Goal: Information Seeking & Learning: Learn about a topic

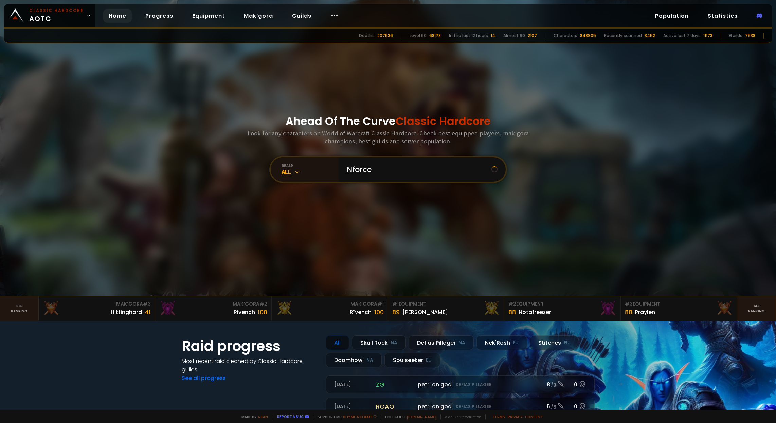
type input "Nforcee"
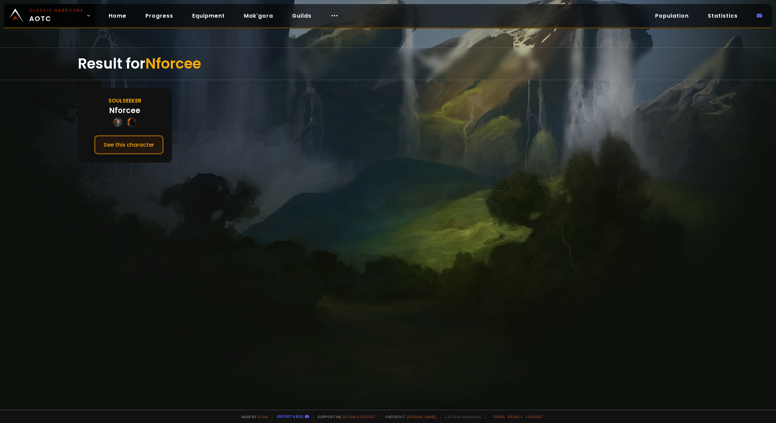
drag, startPoint x: 126, startPoint y: 144, endPoint x: 110, endPoint y: 143, distance: 16.0
click at [110, 143] on button "See this character" at bounding box center [129, 144] width 70 height 19
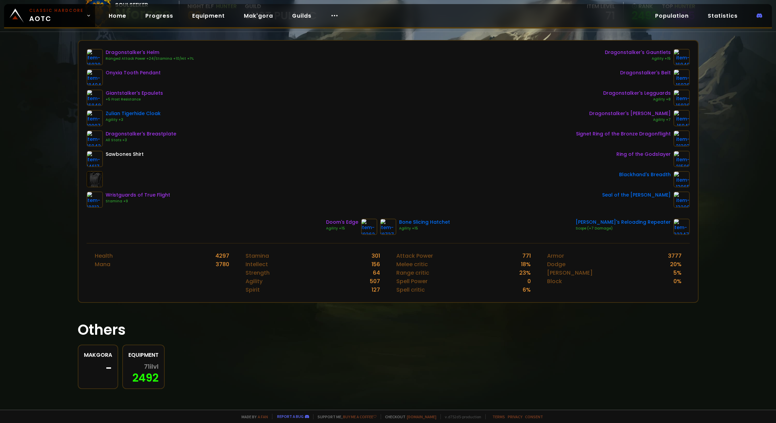
scroll to position [82, 0]
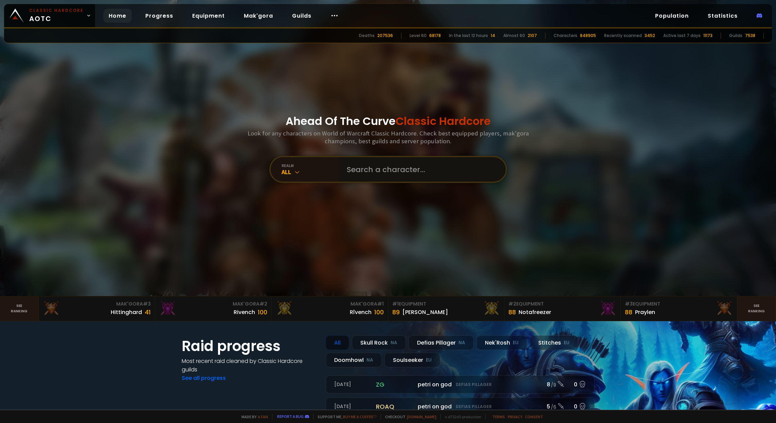
click at [367, 167] on input "text" at bounding box center [420, 169] width 155 height 24
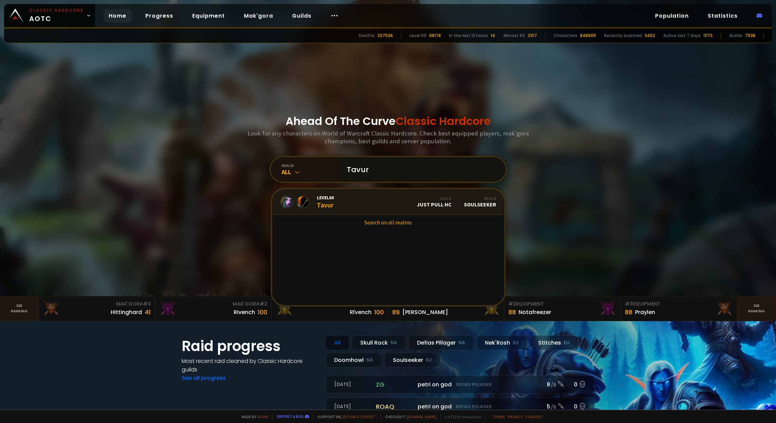
type input "Tavur"
click at [340, 201] on link "Level 60 Tavur Guild Just Pull HC Realm Soulseeker" at bounding box center [388, 202] width 232 height 26
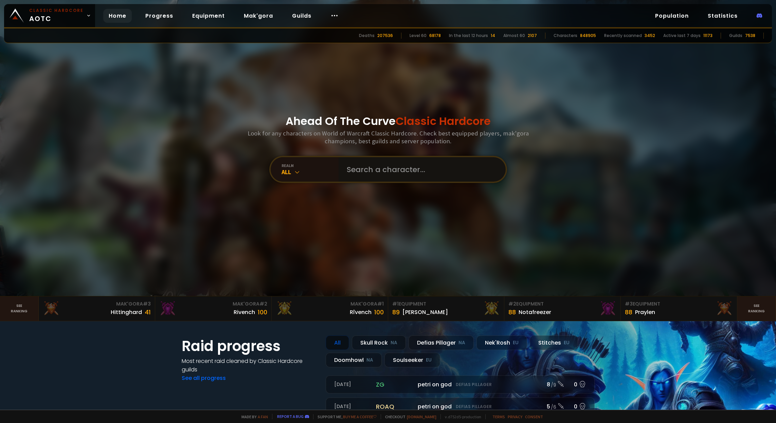
click at [382, 174] on input "text" at bounding box center [420, 169] width 155 height 24
type input "Crystal"
click at [347, 162] on input "text" at bounding box center [420, 169] width 155 height 24
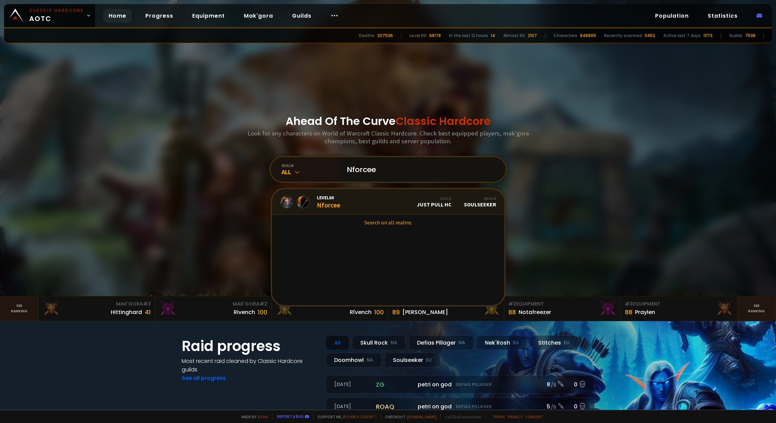
type input "Nforcee"
click at [336, 198] on span "Level 60" at bounding box center [328, 198] width 23 height 6
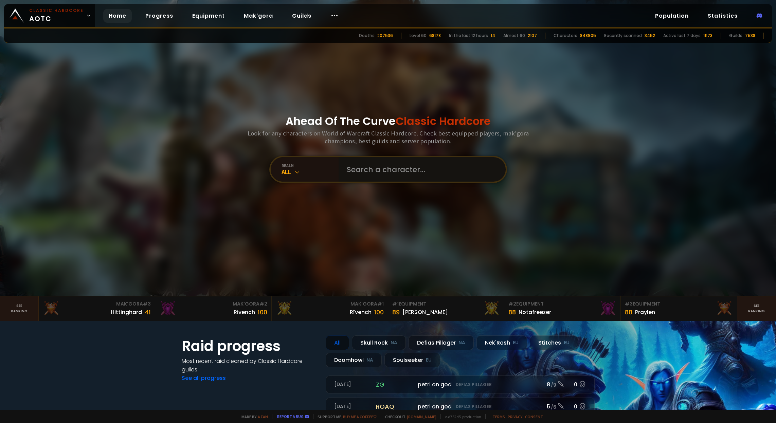
click at [376, 172] on input "text" at bounding box center [420, 169] width 155 height 24
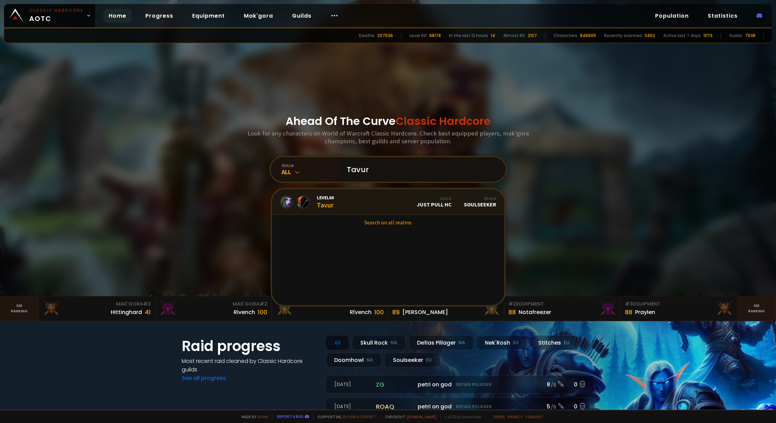
type input "Tavur"
click at [347, 201] on link "Level 60 Tavur Guild Just Pull HC Realm Soulseeker" at bounding box center [388, 202] width 232 height 26
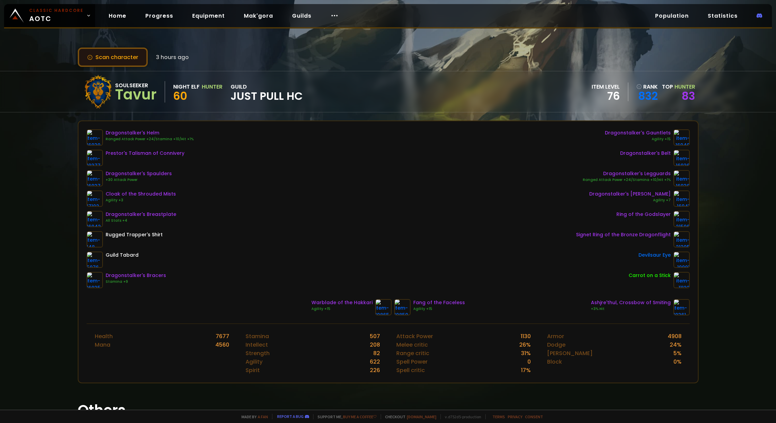
click at [113, 58] on button "Scan character" at bounding box center [113, 57] width 70 height 19
click at [201, 17] on link "Equipment" at bounding box center [208, 16] width 43 height 14
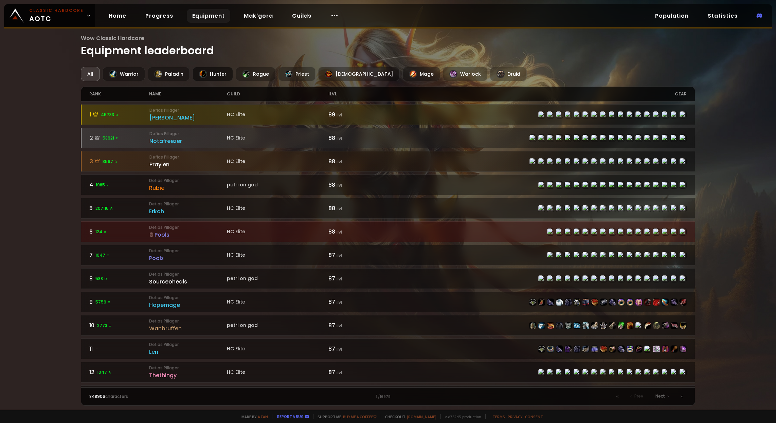
click at [218, 73] on div "Hunter" at bounding box center [213, 74] width 40 height 14
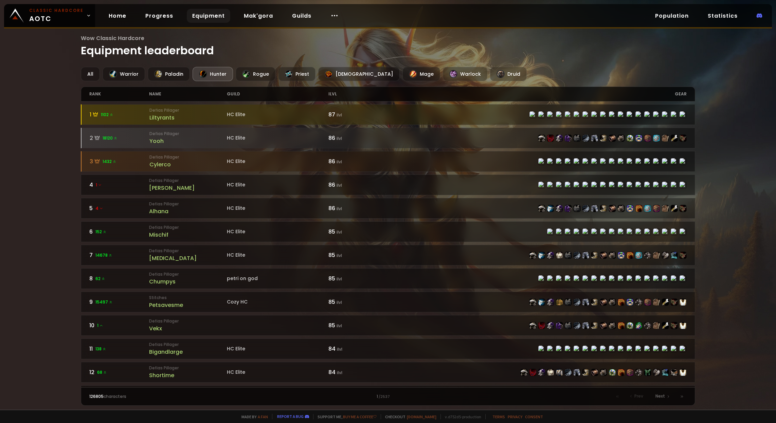
click at [27, 97] on div "Wow Classic Hardcore Equipment leaderboard All Warrior Paladin Hunter Rogue Pri…" at bounding box center [388, 205] width 776 height 410
click at [150, 17] on link "Progress" at bounding box center [159, 16] width 39 height 14
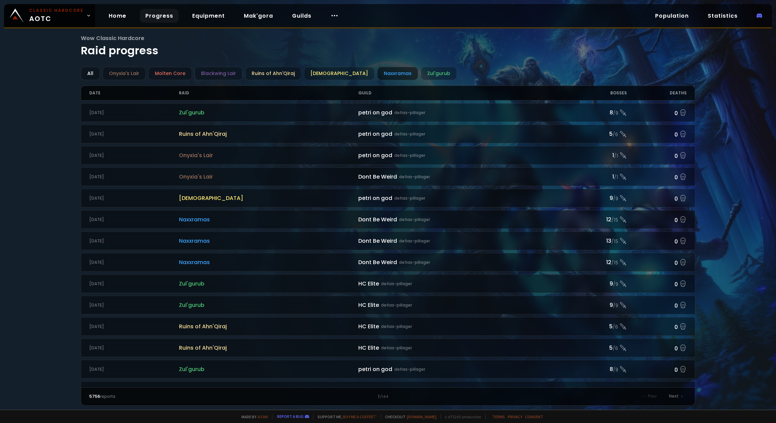
click at [377, 76] on div "Naxxramas" at bounding box center [397, 73] width 41 height 13
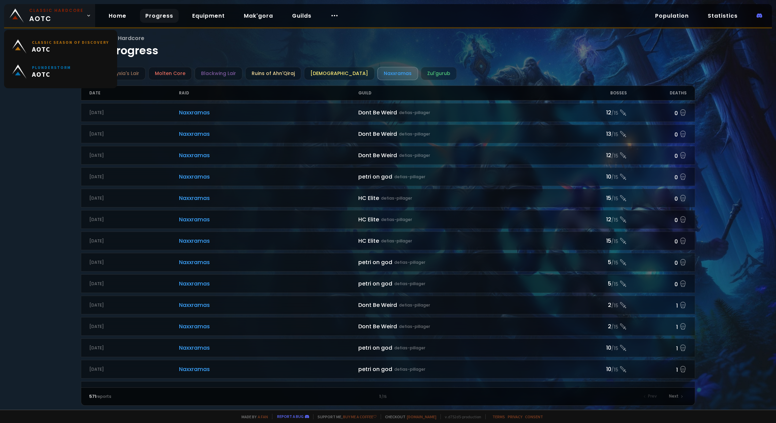
click at [43, 15] on span "Classic Hardcore AOTC" at bounding box center [56, 15] width 54 height 16
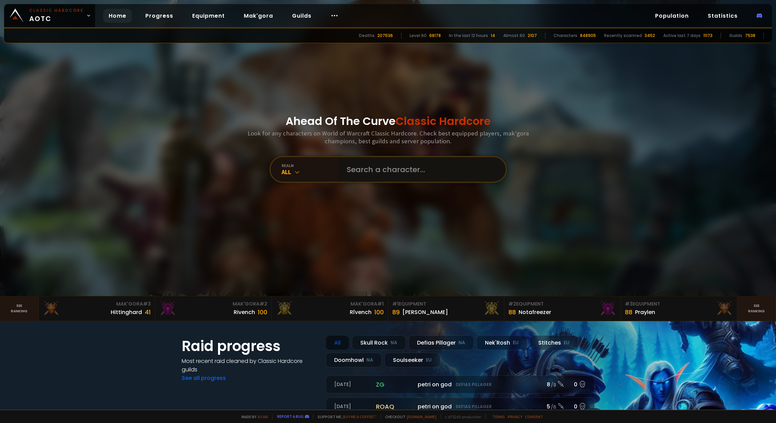
click at [387, 175] on input "text" at bounding box center [420, 169] width 155 height 24
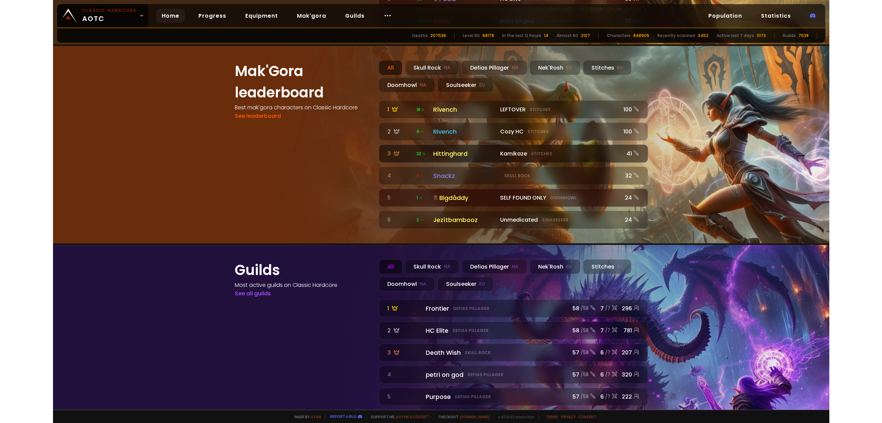
scroll to position [719, 0]
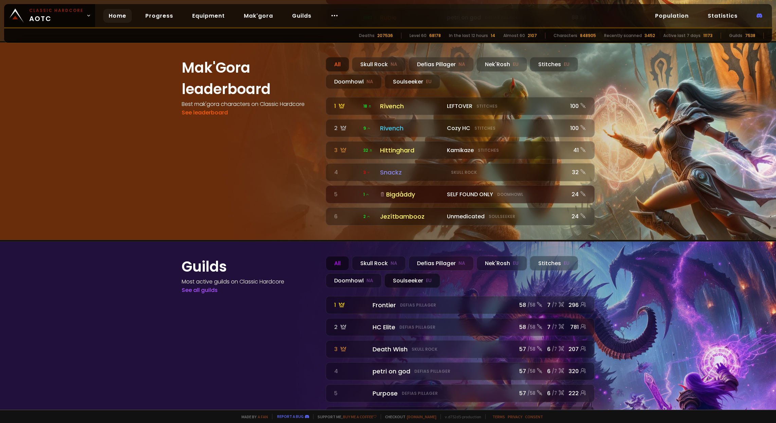
click at [412, 273] on div "Soulseeker EU" at bounding box center [413, 280] width 56 height 15
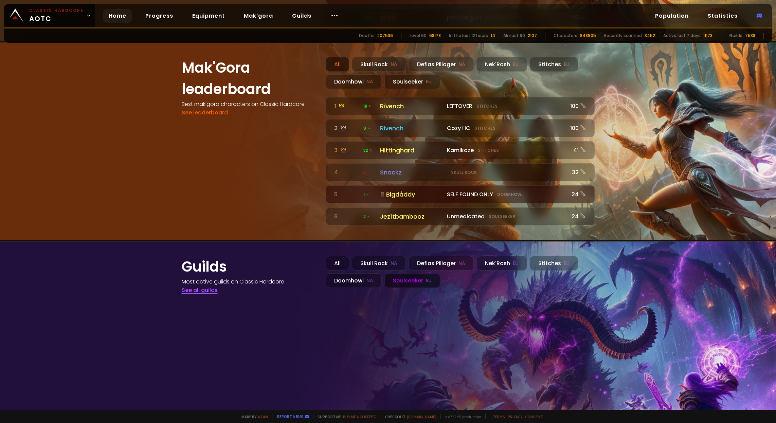
click at [193, 286] on link "See all guilds" at bounding box center [200, 290] width 36 height 8
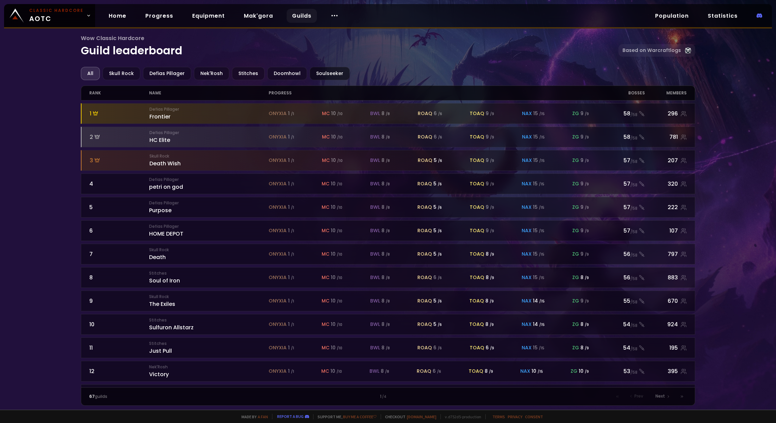
click at [319, 74] on div "Soulseeker" at bounding box center [330, 73] width 40 height 13
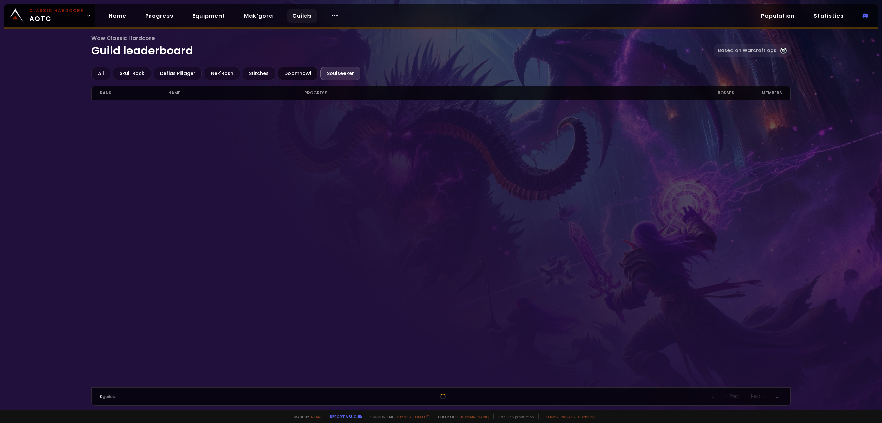
click at [290, 69] on div "Doomhowl" at bounding box center [298, 73] width 40 height 13
